Goal: Transaction & Acquisition: Purchase product/service

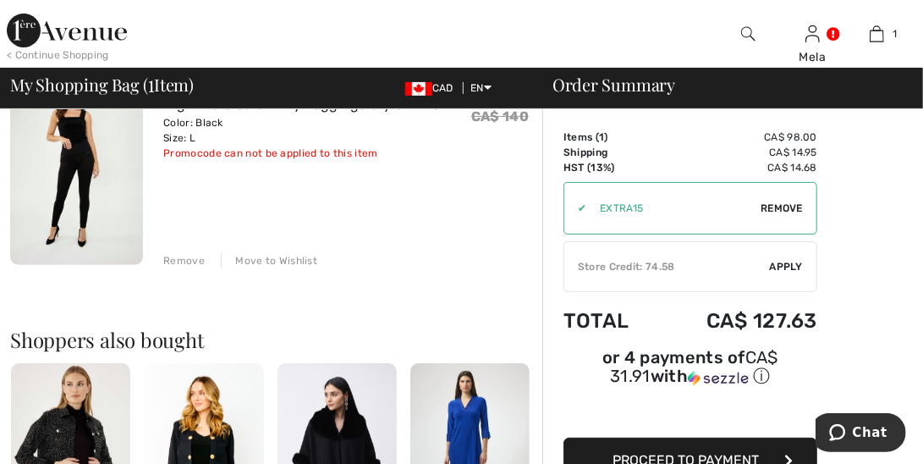
scroll to position [254, 0]
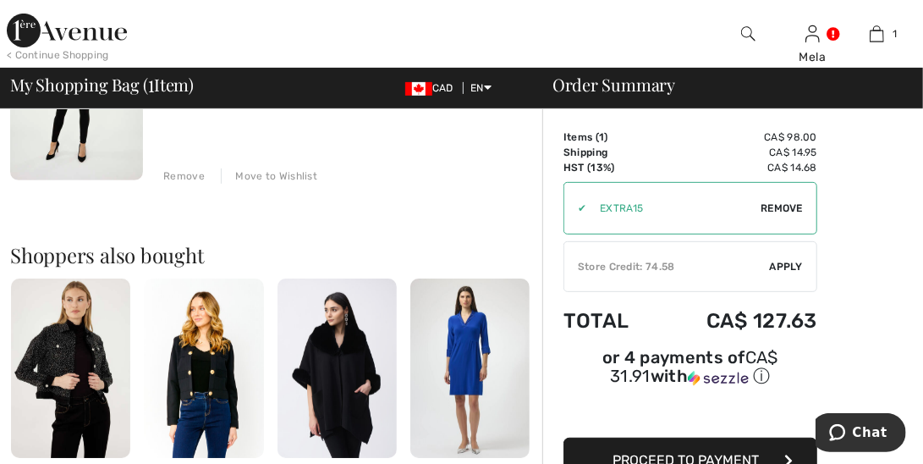
click at [775, 262] on span "Apply" at bounding box center [787, 266] width 34 height 15
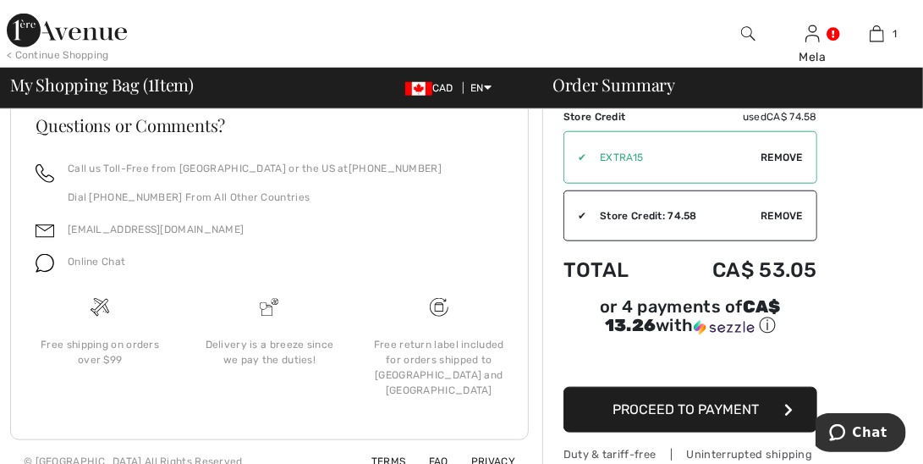
scroll to position [750, 0]
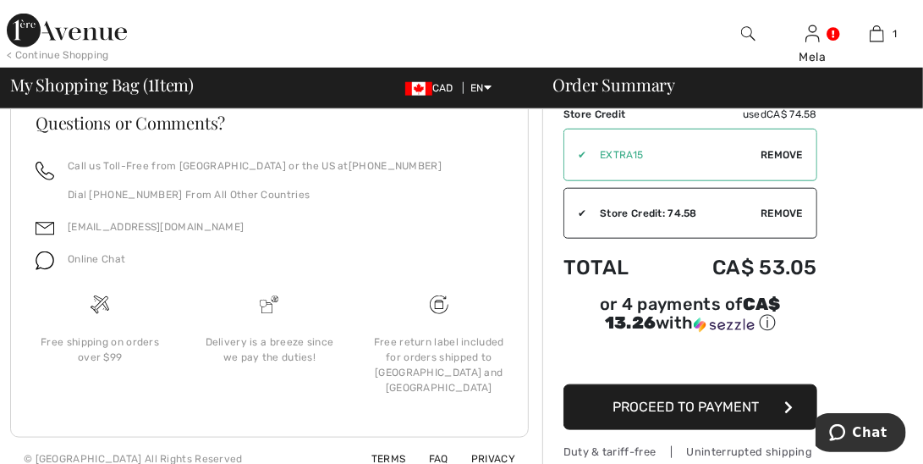
click at [729, 399] on span "Proceed to Payment" at bounding box center [687, 407] width 146 height 16
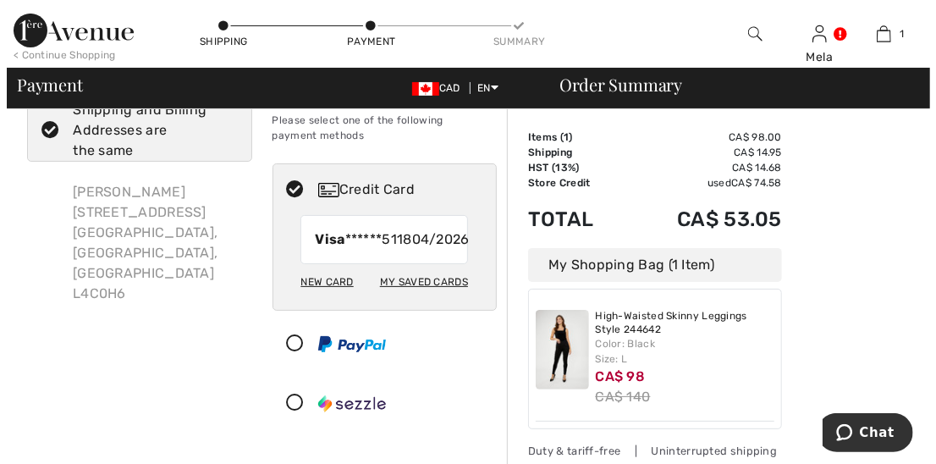
scroll to position [85, 0]
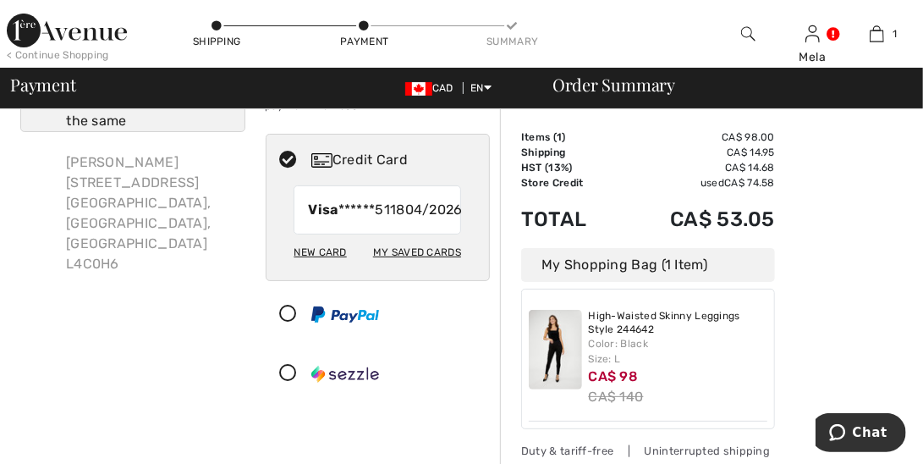
click at [400, 267] on div "My Saved Cards" at bounding box center [417, 252] width 88 height 29
radio input "true"
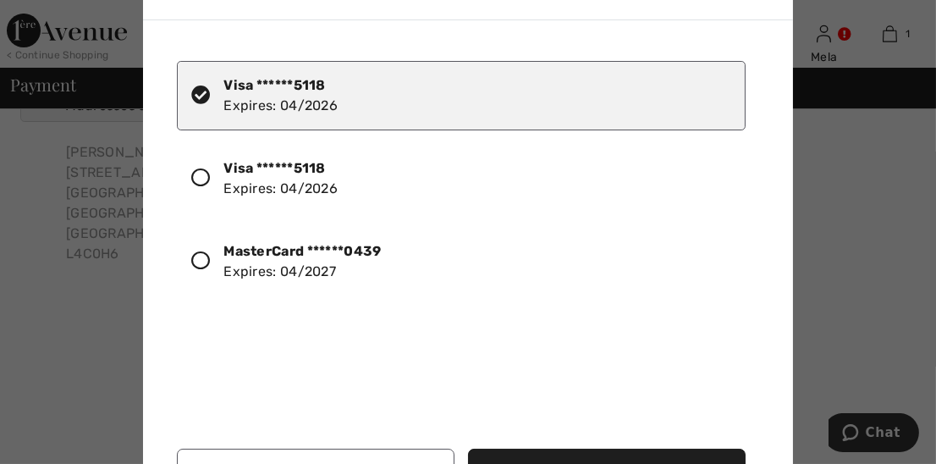
click at [206, 258] on icon at bounding box center [200, 260] width 19 height 19
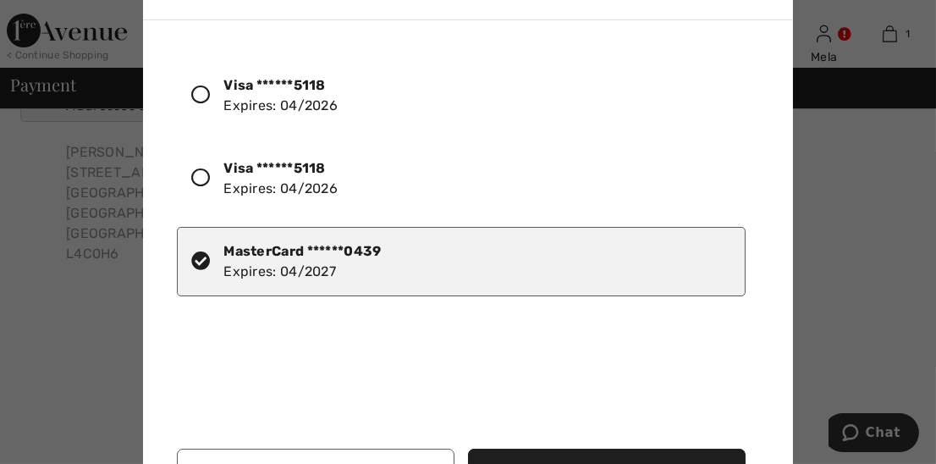
click at [691, 451] on button "Use Selected Card" at bounding box center [607, 471] width 278 height 46
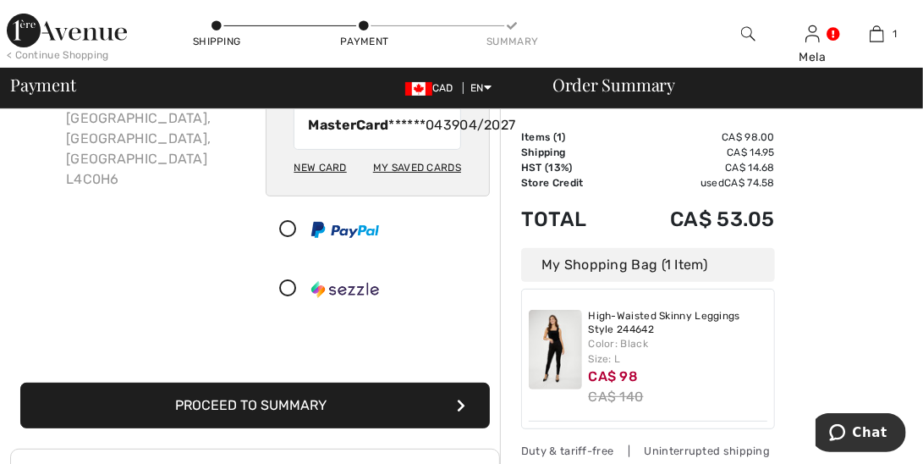
scroll to position [254, 0]
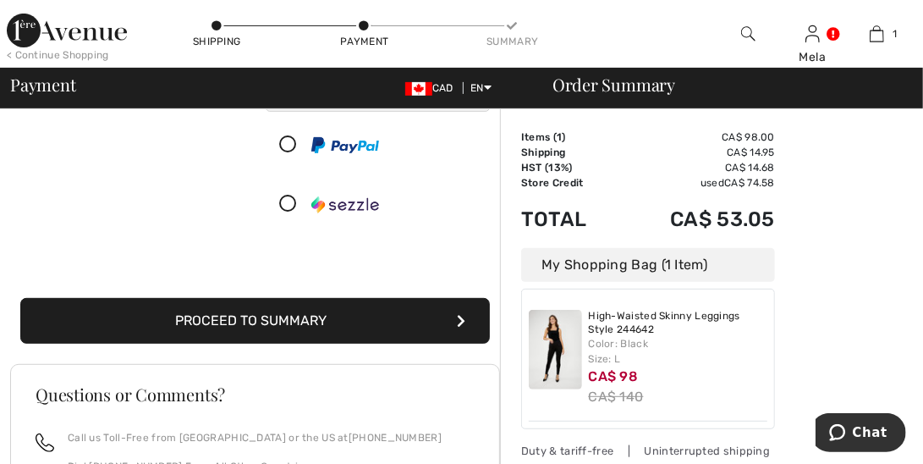
click at [327, 332] on button "Proceed to Summary" at bounding box center [255, 321] width 470 height 46
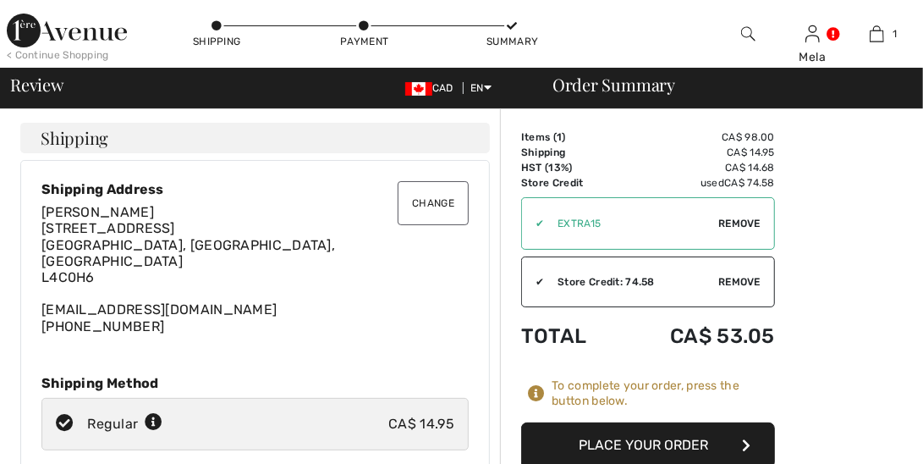
checkbox input "true"
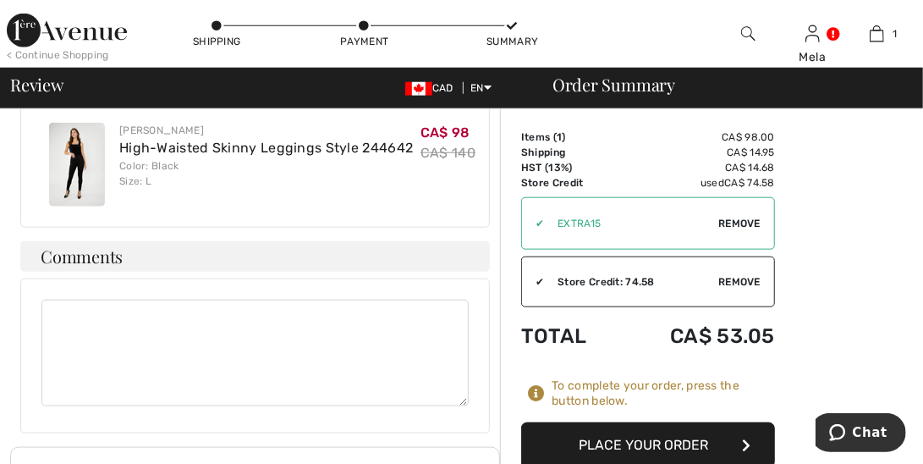
scroll to position [846, 0]
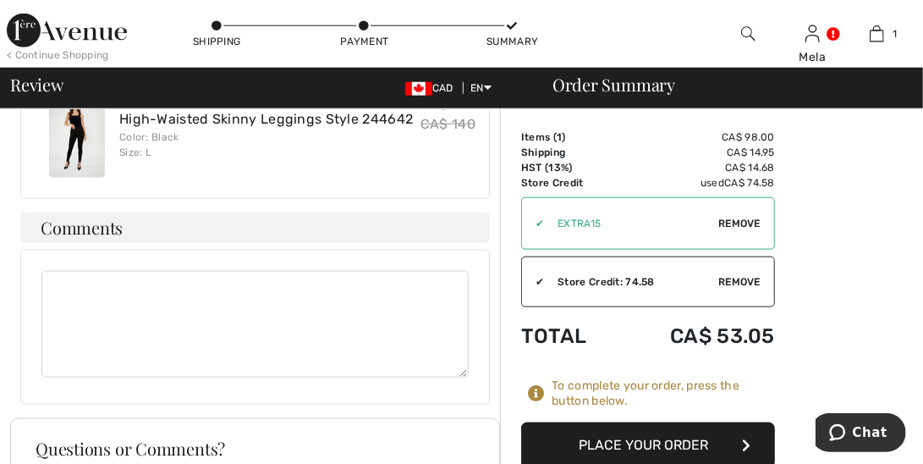
click at [665, 444] on button "Place Your Order" at bounding box center [648, 445] width 254 height 46
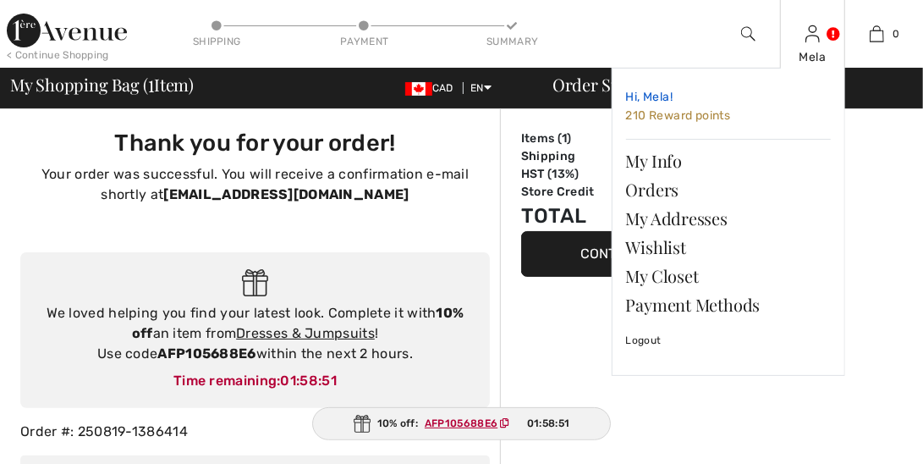
checkbox input "true"
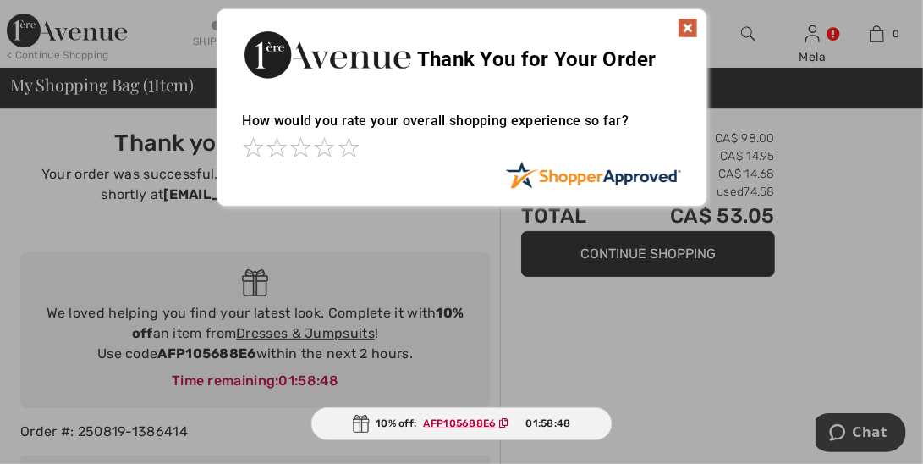
click at [686, 22] on img at bounding box center [688, 28] width 20 height 20
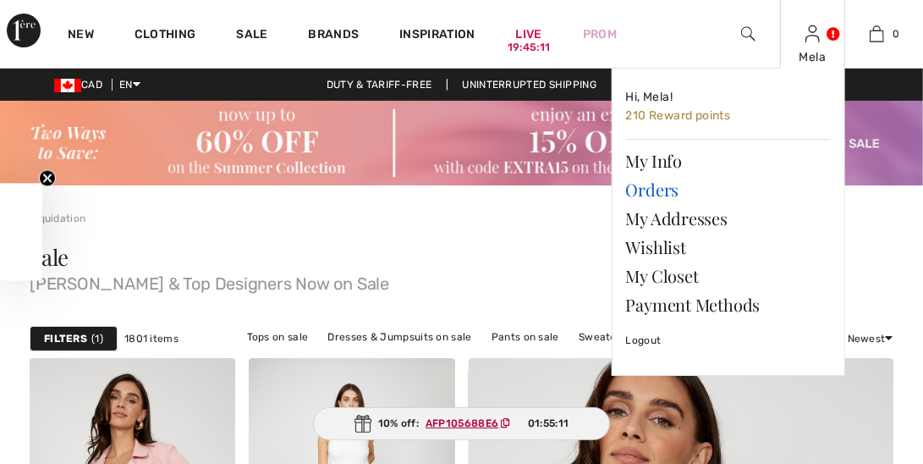
click at [665, 182] on link "Orders" at bounding box center [728, 189] width 205 height 29
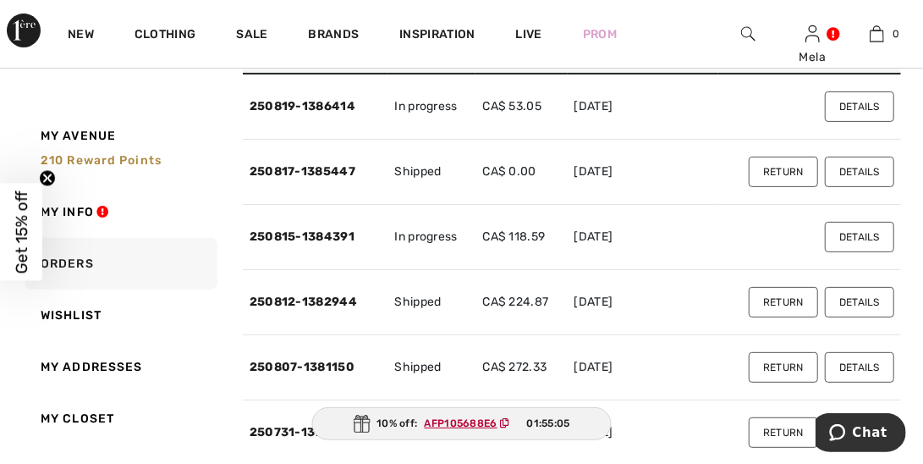
scroll to position [169, 0]
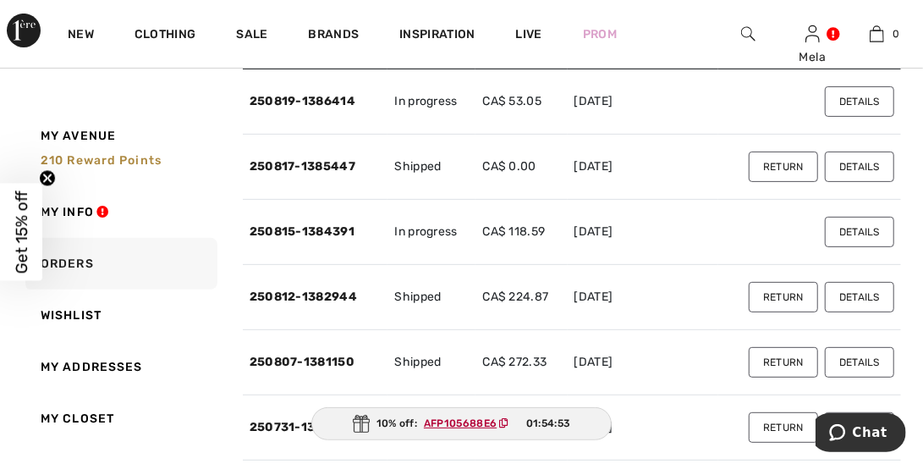
click at [868, 166] on button "Details" at bounding box center [859, 166] width 69 height 30
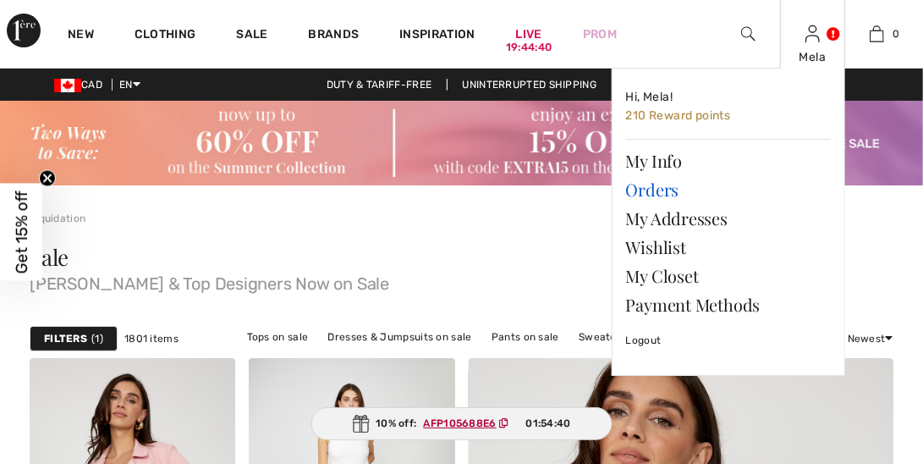
click at [656, 190] on link "Orders" at bounding box center [728, 189] width 205 height 29
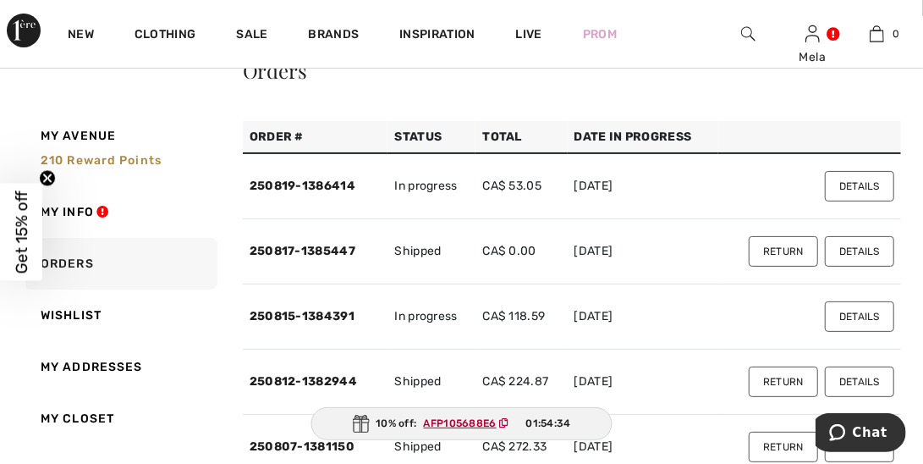
scroll to position [169, 0]
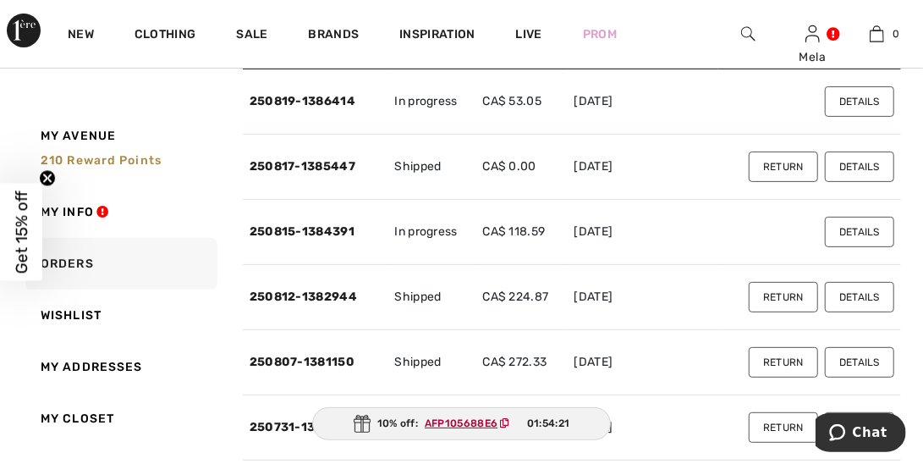
click at [874, 292] on button "Details" at bounding box center [859, 297] width 69 height 30
